Goal: Navigation & Orientation: Find specific page/section

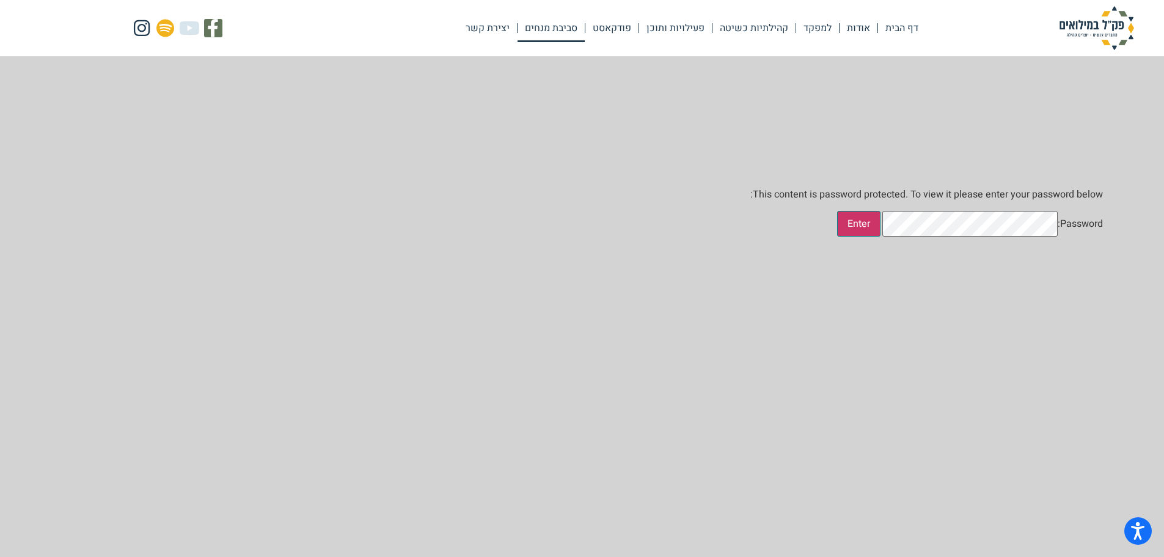
click at [881, 236] on input "Enter" at bounding box center [858, 224] width 43 height 26
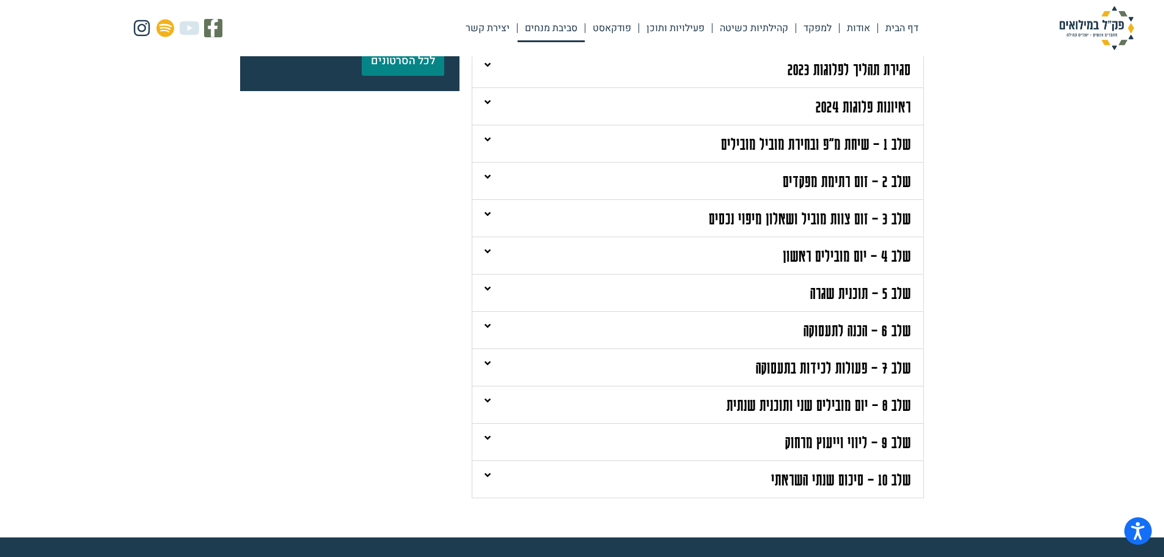
scroll to position [306, 0]
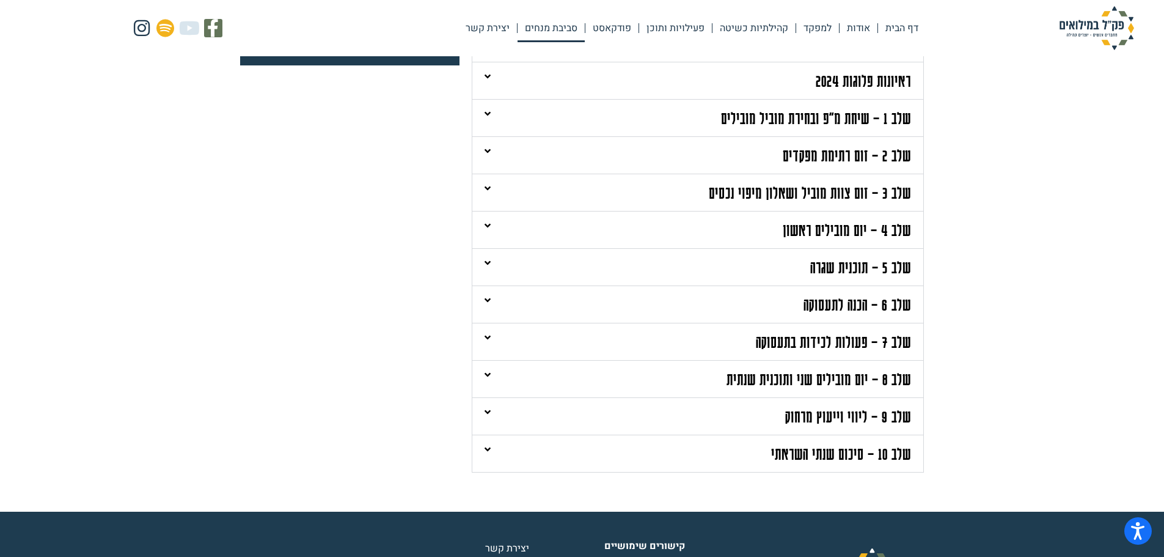
click at [833, 224] on link "שלב 4 – יום מובילים ראשון" at bounding box center [847, 229] width 128 height 19
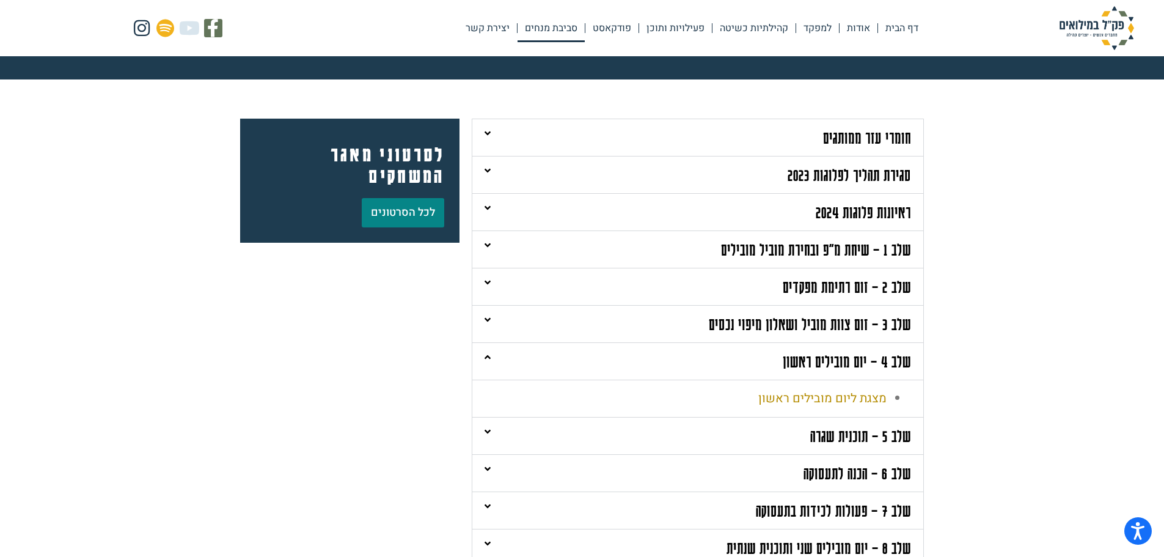
scroll to position [61, 0]
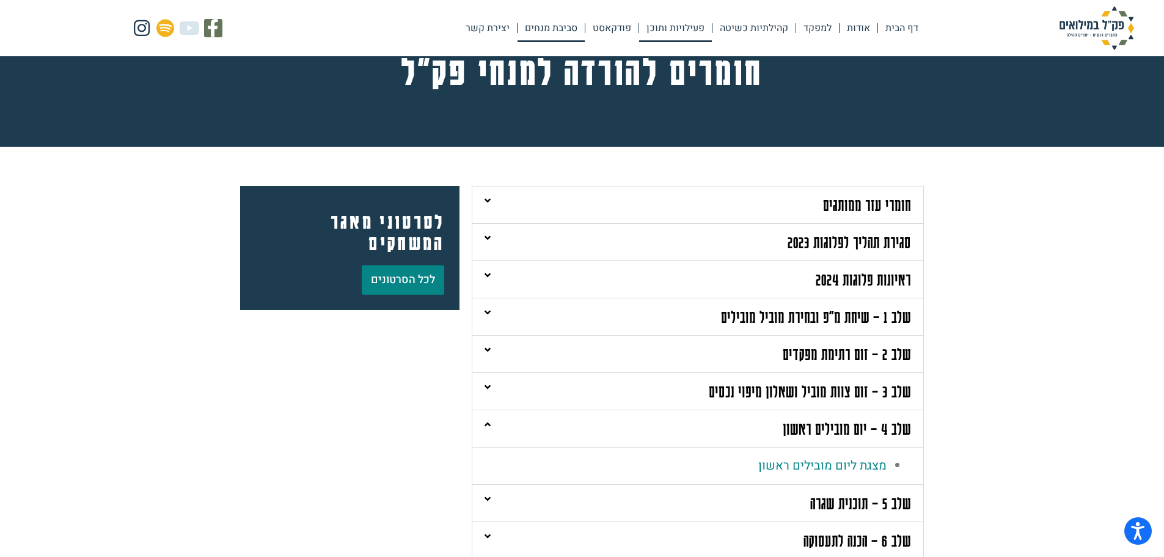
click at [678, 31] on link "פעילויות ותוכן" at bounding box center [675, 28] width 73 height 28
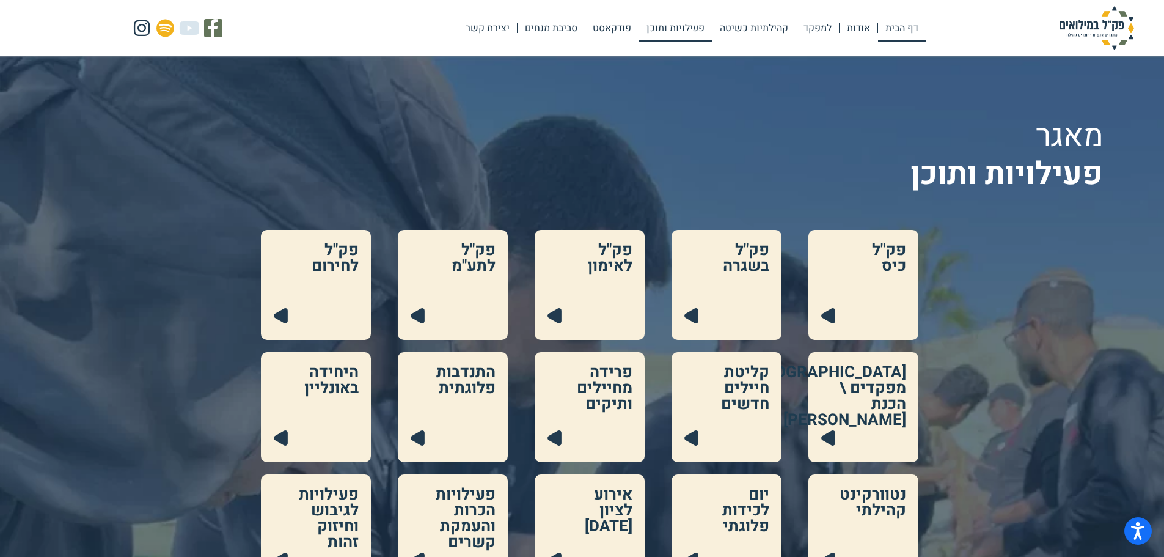
click at [896, 25] on link "דף הבית" at bounding box center [902, 28] width 48 height 28
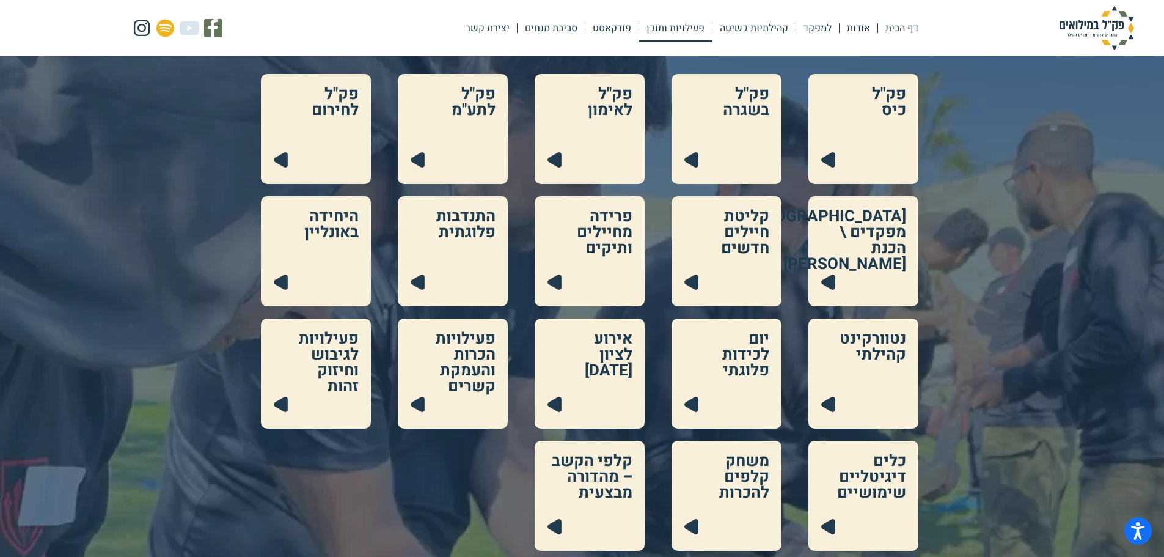
scroll to position [183, 0]
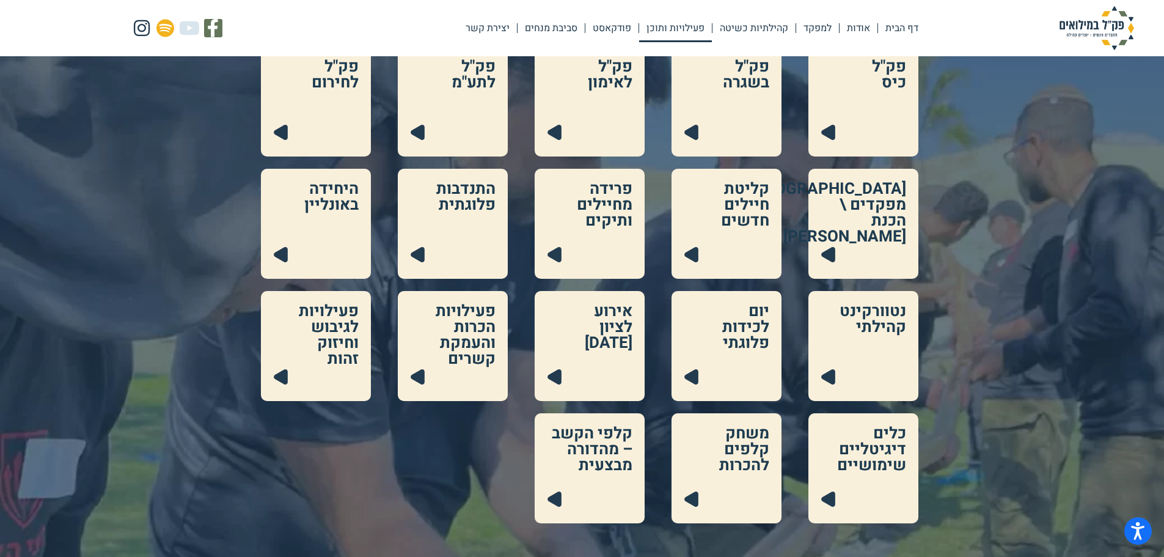
click at [313, 217] on link at bounding box center [316, 224] width 110 height 110
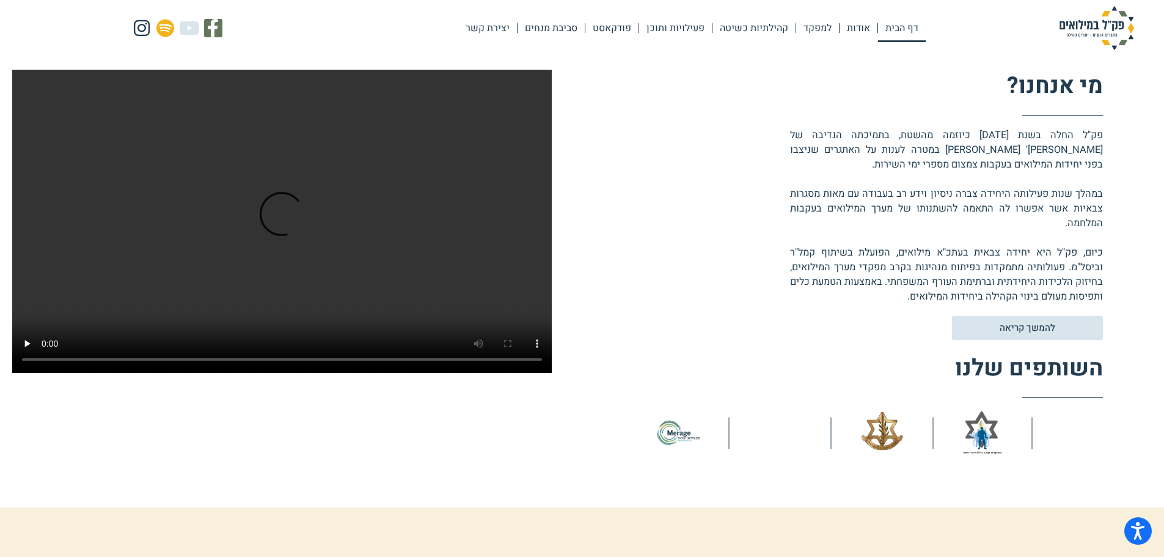
scroll to position [183, 0]
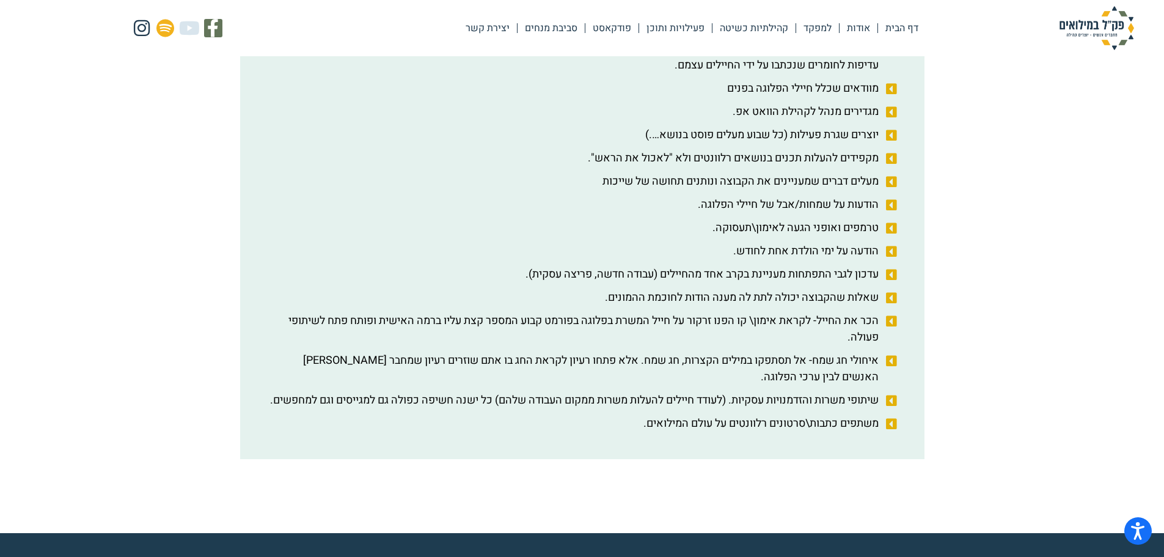
scroll to position [647, 0]
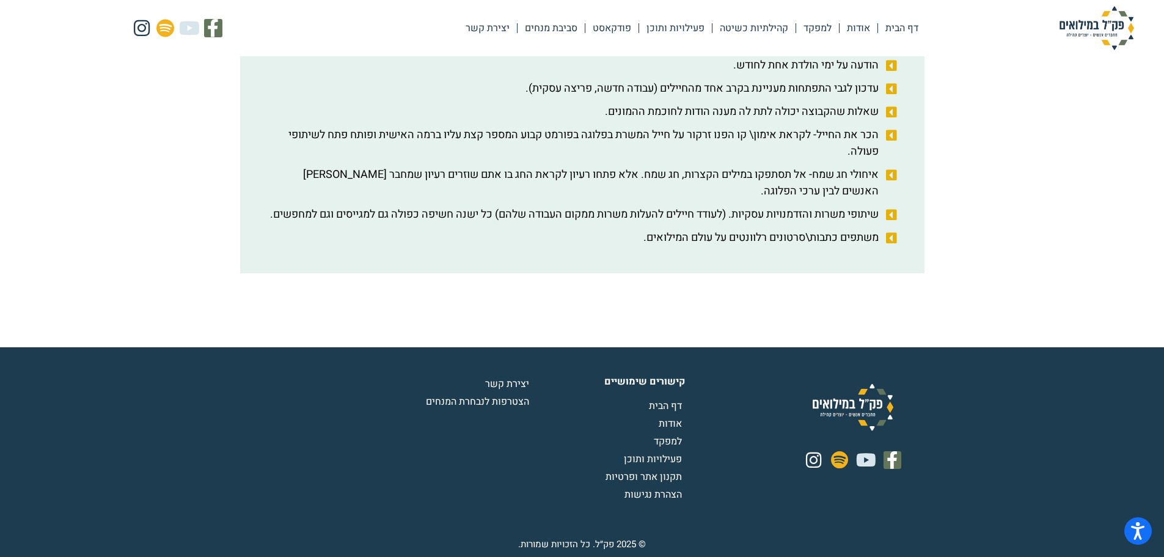
drag, startPoint x: 667, startPoint y: 320, endPoint x: 543, endPoint y: 210, distance: 166.2
click at [543, 210] on span "שיתופי משרות והזדמנויות עסקיות. (לעודד חיילים להעלות משרות ממקום העבודה שלהם) כ…" at bounding box center [576, 214] width 612 height 16
